Goal: Navigation & Orientation: Find specific page/section

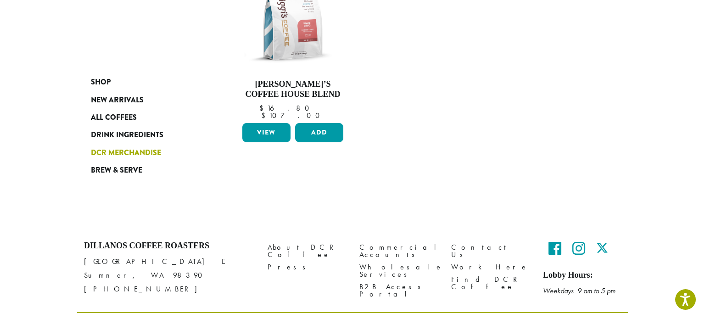
click at [141, 151] on span "DCR Merchandise" at bounding box center [126, 152] width 70 height 11
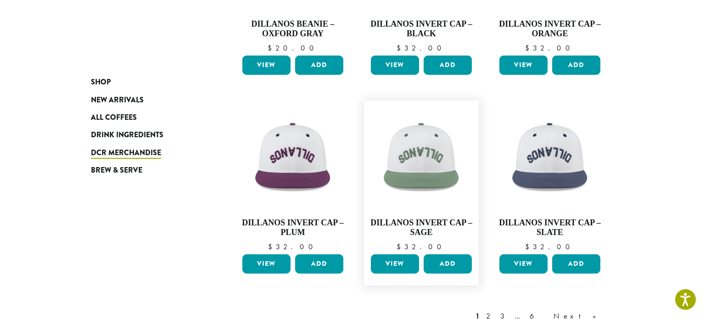
scroll to position [818, 0]
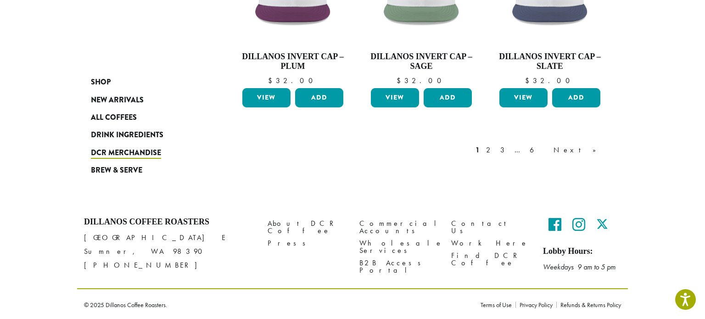
click at [548, 148] on div "1 2 3 … 6 Next »" at bounding box center [541, 150] width 134 height 11
click at [496, 149] on link "2" at bounding box center [490, 150] width 11 height 11
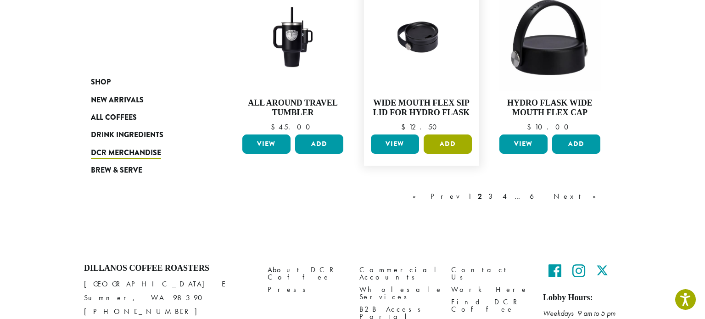
scroll to position [808, 0]
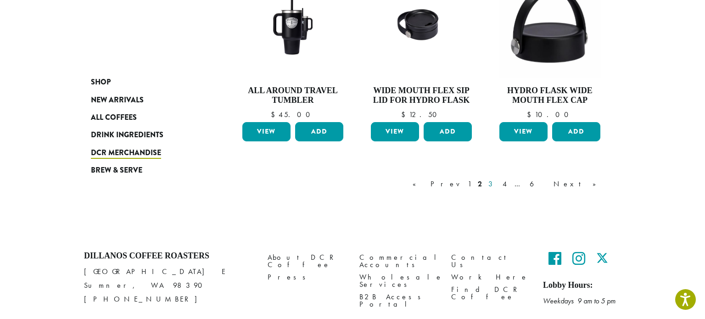
click at [498, 185] on link "3" at bounding box center [492, 184] width 11 height 11
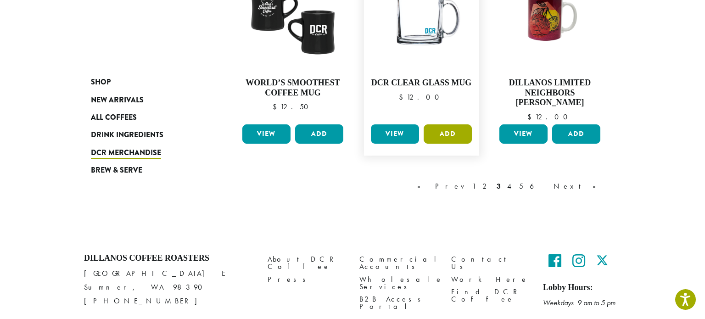
scroll to position [813, 0]
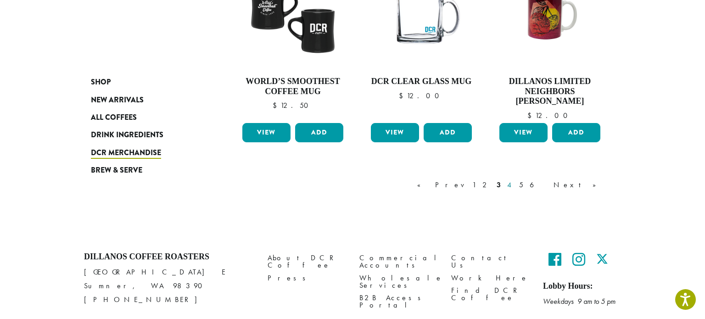
click at [515, 185] on link "4" at bounding box center [510, 185] width 9 height 11
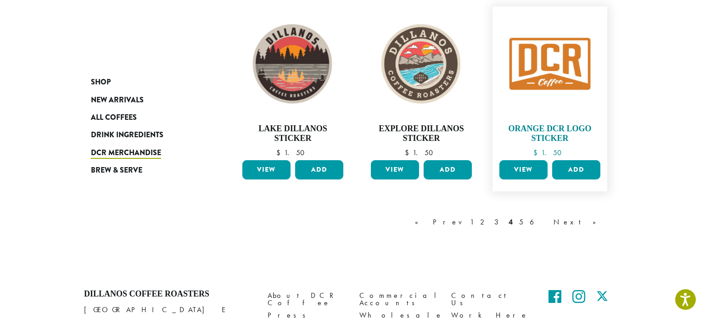
scroll to position [775, 0]
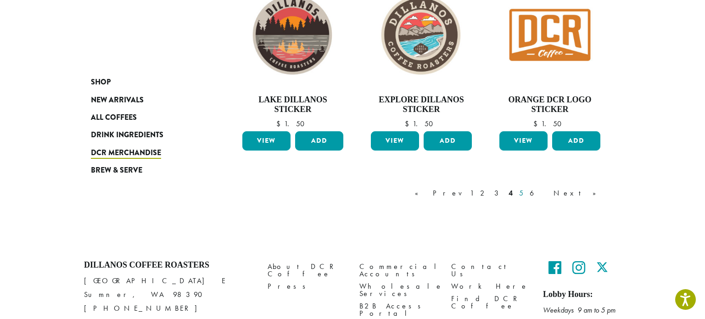
click at [525, 192] on link "5" at bounding box center [522, 193] width 8 height 11
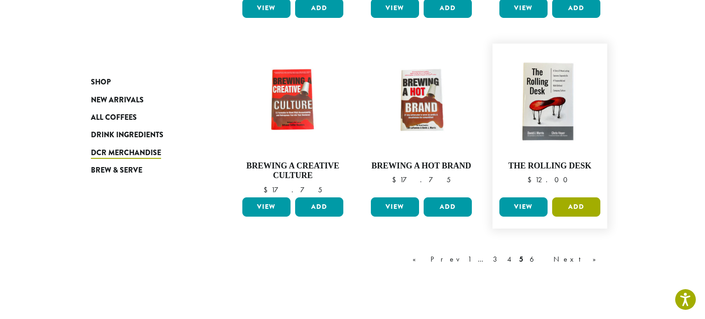
scroll to position [745, 0]
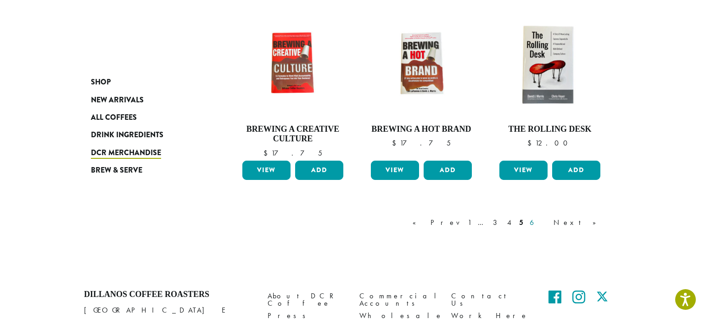
click at [549, 223] on link "6" at bounding box center [538, 222] width 21 height 11
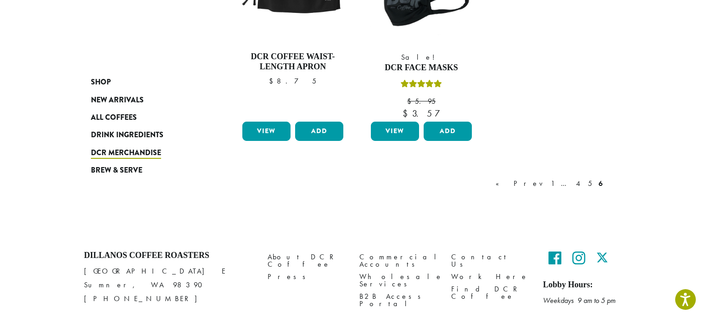
scroll to position [478, 0]
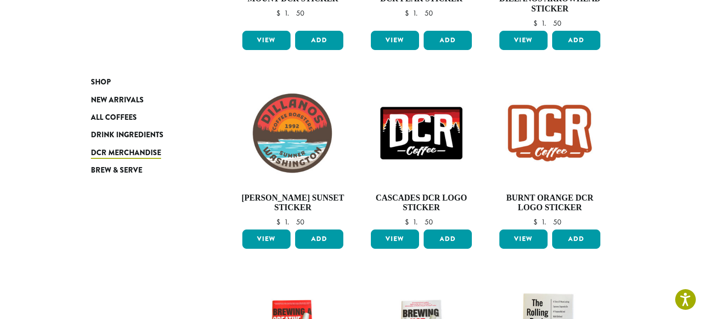
scroll to position [775, 0]
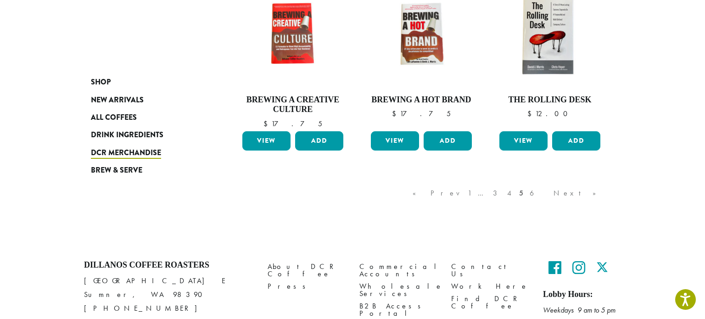
scroll to position [813, 0]
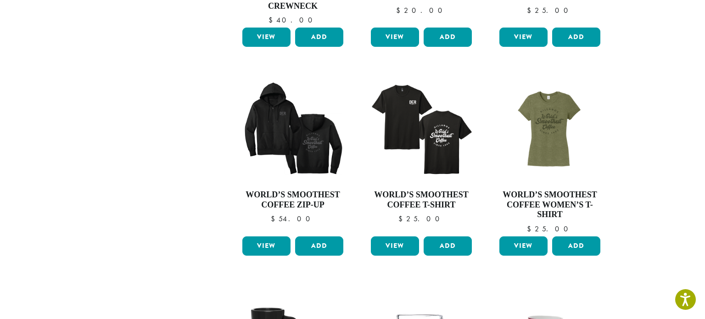
scroll to position [56, 0]
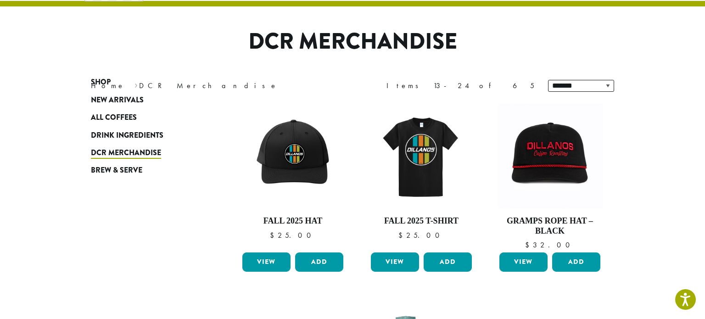
scroll to position [831, 0]
